Goal: Information Seeking & Learning: Learn about a topic

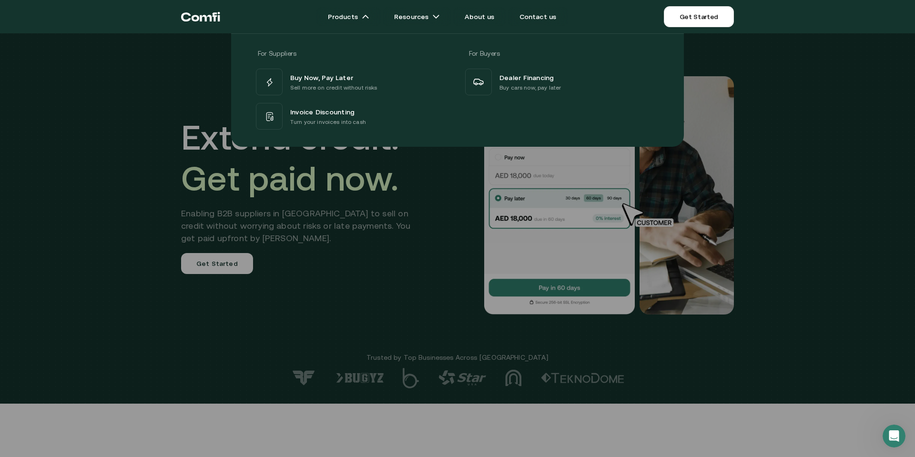
click at [158, 296] on div at bounding box center [457, 261] width 915 height 457
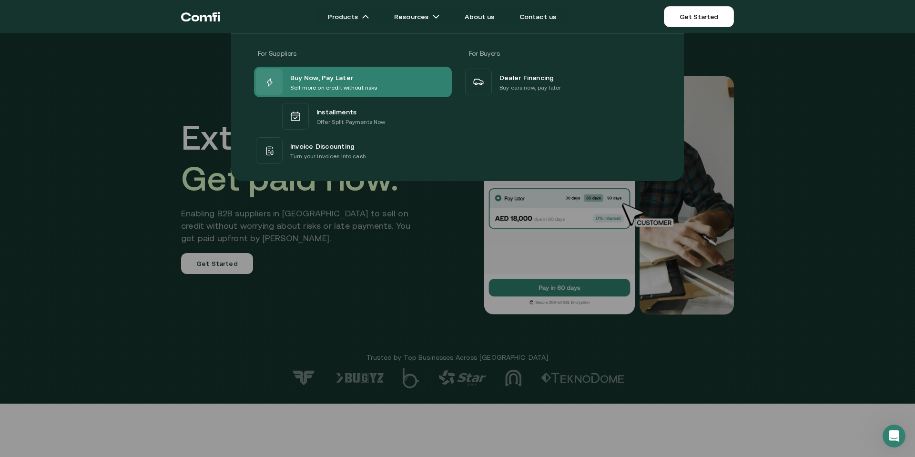
click at [351, 77] on div "Buy Now, Pay Later" at bounding box center [333, 77] width 87 height 11
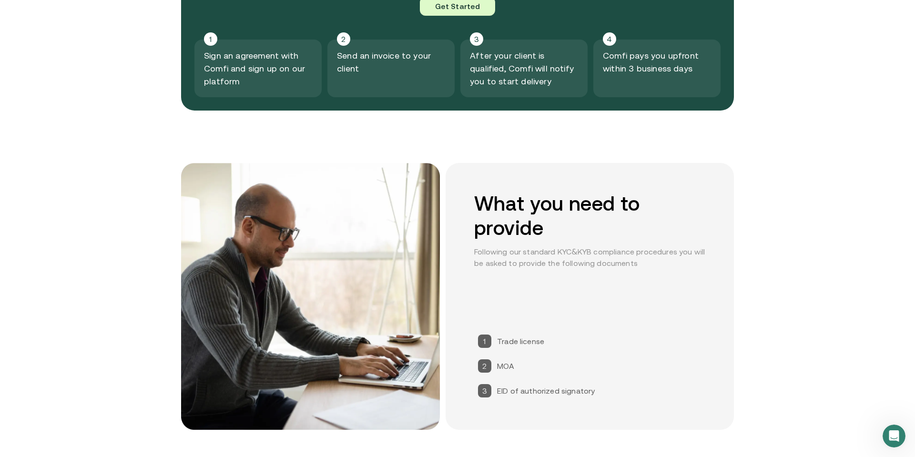
scroll to position [1238, 0]
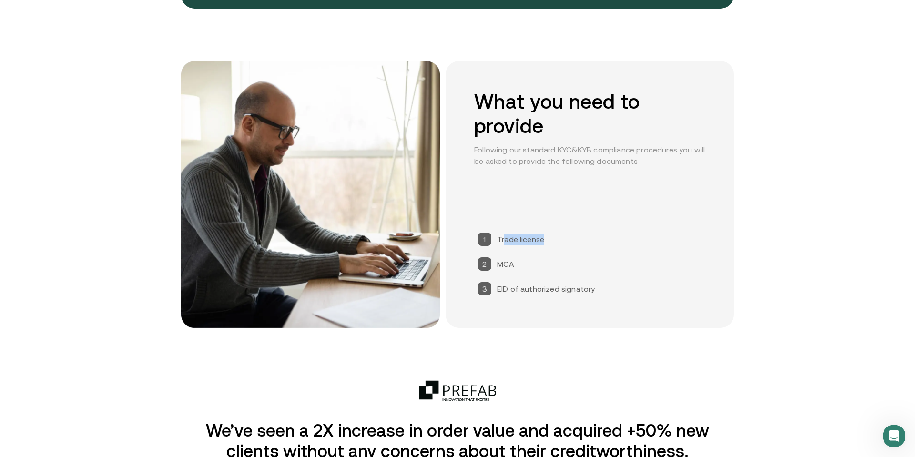
drag, startPoint x: 547, startPoint y: 236, endPoint x: 568, endPoint y: 259, distance: 31.0
click at [568, 242] on div "1 Trade license 2 MOA 3 EID of authorized signatory" at bounding box center [589, 264] width 231 height 71
click at [567, 275] on div "1 Trade license 2 MOA 3 EID of authorized signatory" at bounding box center [589, 264] width 231 height 71
drag, startPoint x: 594, startPoint y: 288, endPoint x: 489, endPoint y: 221, distance: 125.2
click at [489, 221] on div "What you need to provide Following our standard KYC&KYB compliance procedures y…" at bounding box center [590, 194] width 288 height 267
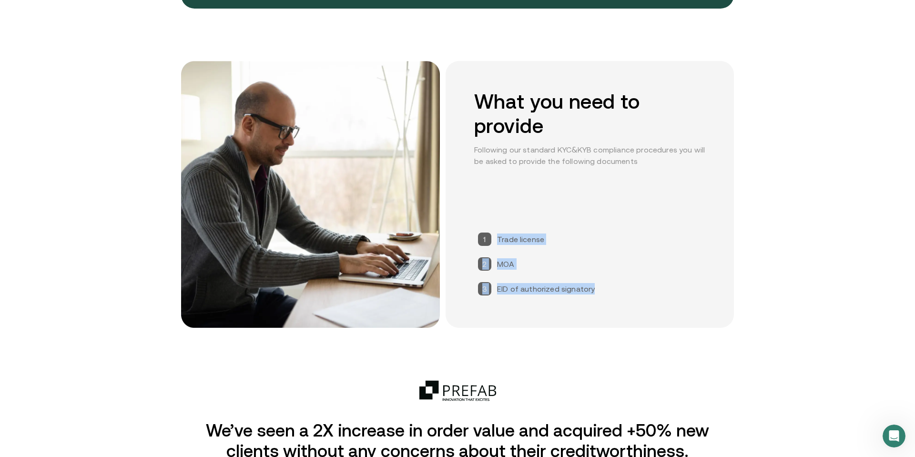
click at [491, 218] on div "What you need to provide Following our standard KYC&KYB compliance procedures y…" at bounding box center [590, 194] width 288 height 267
drag, startPoint x: 558, startPoint y: 237, endPoint x: 481, endPoint y: 236, distance: 77.3
click at [481, 236] on div "1 Trade license 2 MOA 3 EID of authorized signatory" at bounding box center [589, 264] width 231 height 71
click at [481, 236] on div "1" at bounding box center [484, 239] width 13 height 13
click at [618, 243] on div "1 Trade license 2 MOA 3 EID of authorized signatory" at bounding box center [589, 264] width 231 height 71
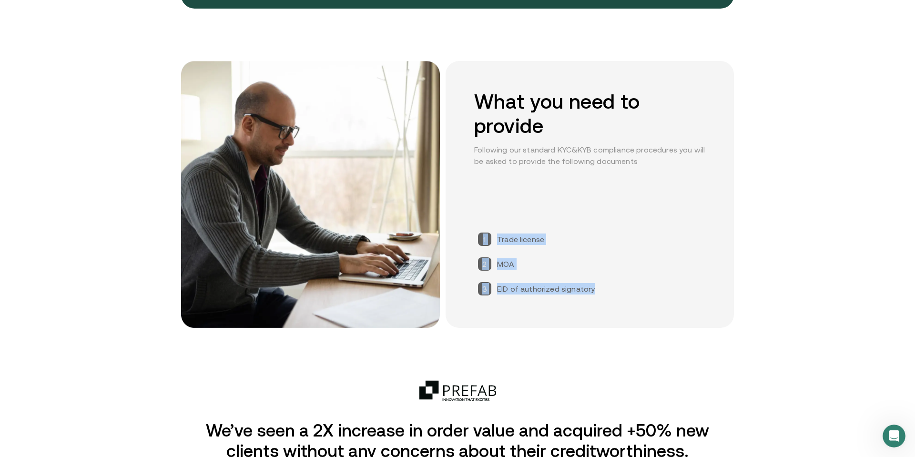
drag, startPoint x: 607, startPoint y: 291, endPoint x: 483, endPoint y: 242, distance: 133.8
click at [483, 242] on div "1 Trade license 2 MOA 3 EID of authorized signatory" at bounding box center [589, 264] width 231 height 71
copy div "1 Trade license 2 MOA 3 EID of authorized signatory"
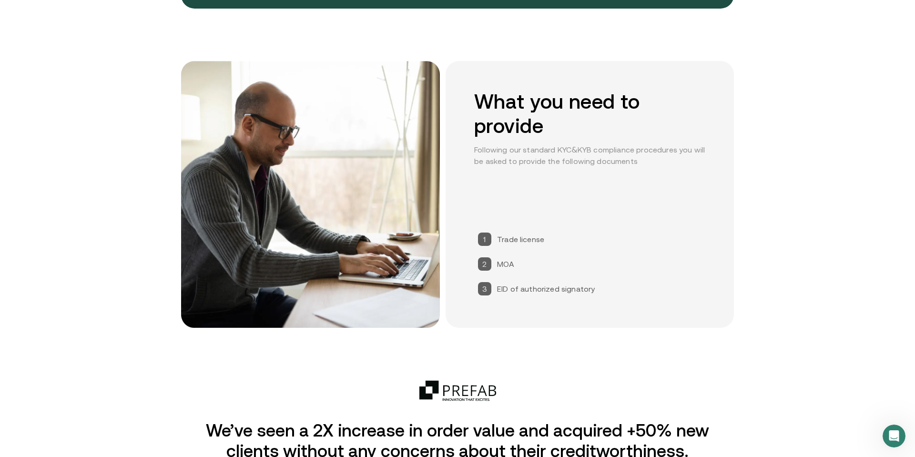
click at [756, 187] on section "What you need to provide Following our standard KYC&KYB compliance procedures y…" at bounding box center [457, 220] width 915 height 319
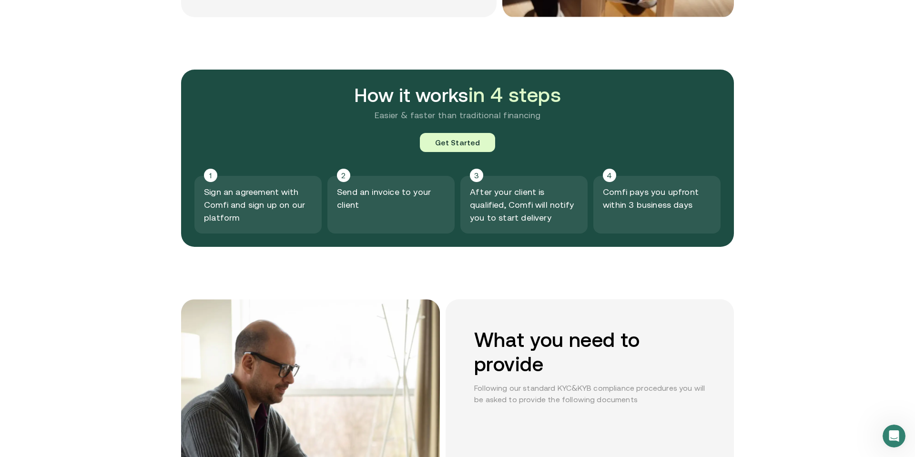
scroll to position [0, 0]
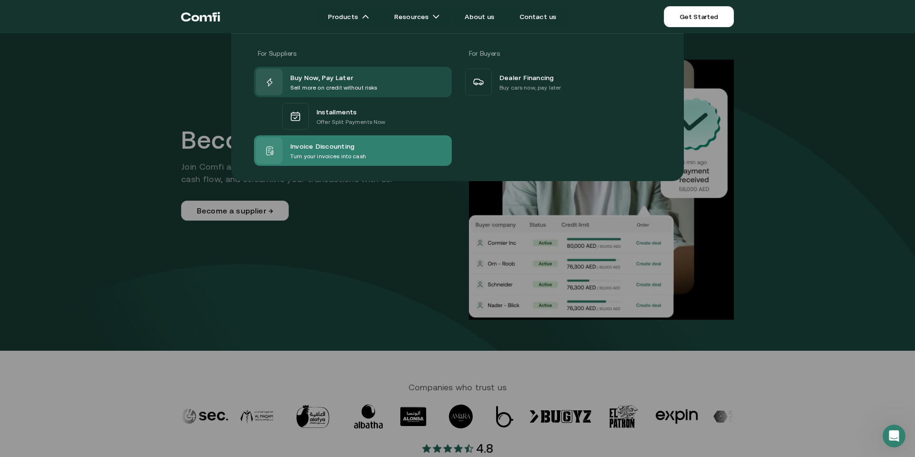
click at [332, 151] on span "Invoice Discounting" at bounding box center [322, 145] width 64 height 11
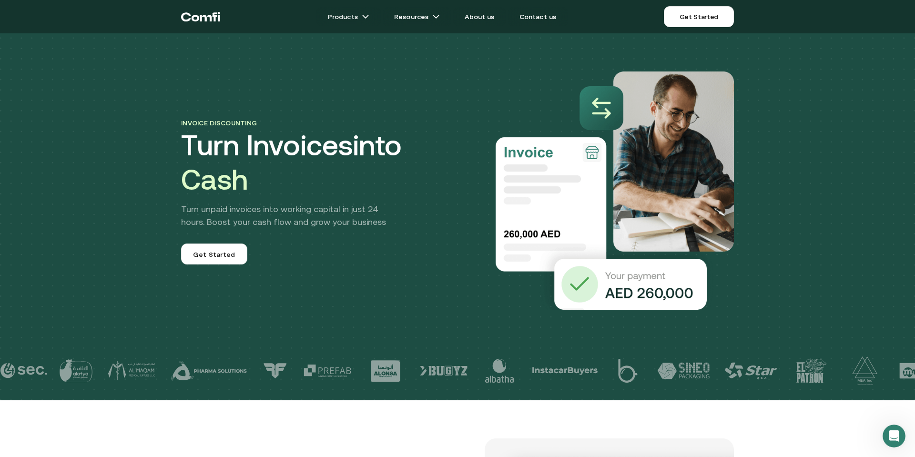
drag, startPoint x: 271, startPoint y: 174, endPoint x: 480, endPoint y: 206, distance: 211.3
click at [479, 205] on div "Invoice discounting Turn Invoices into Cash Turn unpaid invoices into working c…" at bounding box center [458, 171] width 572 height 277
